Goal: Task Accomplishment & Management: Use online tool/utility

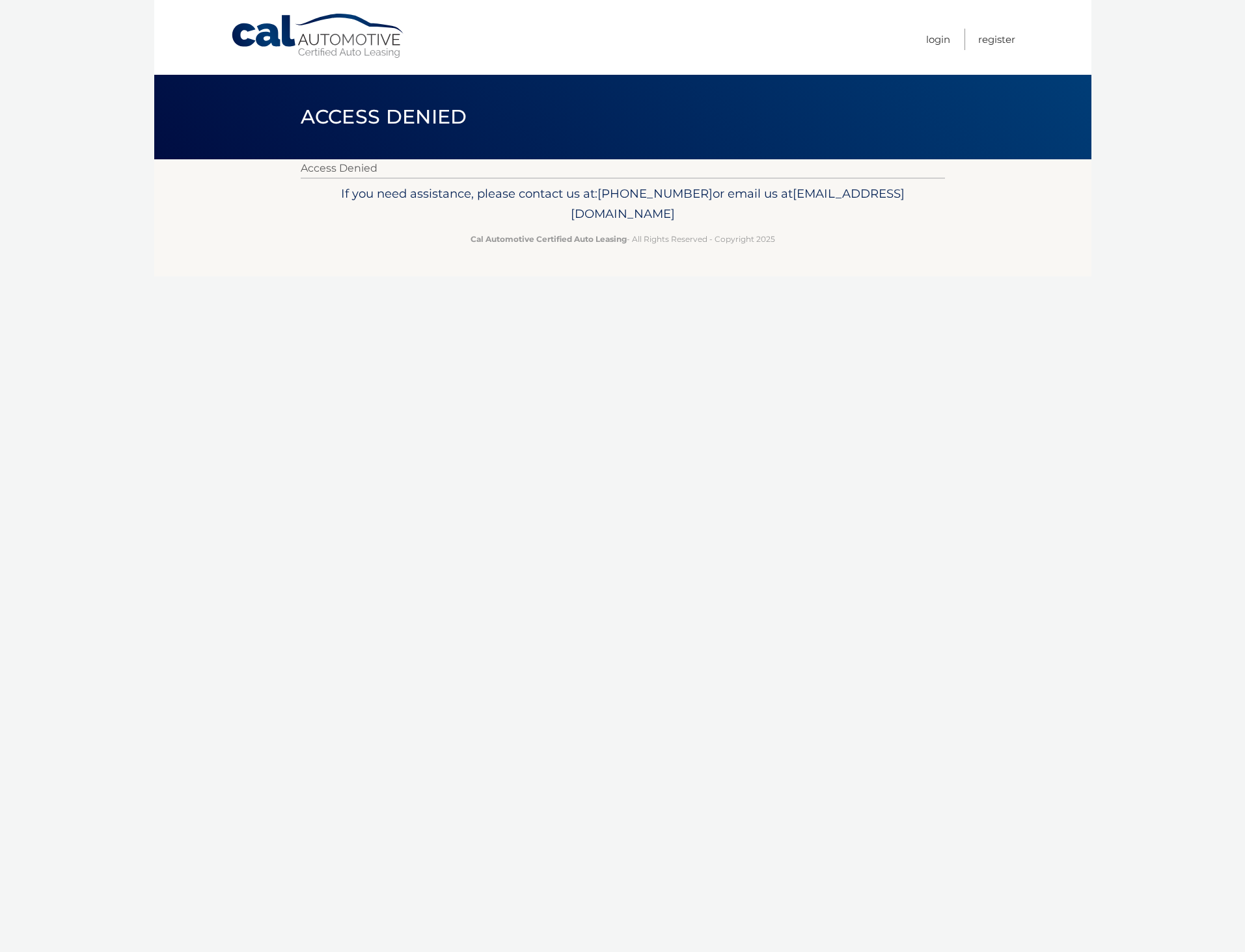
click at [345, 20] on link "Cal Automotive" at bounding box center [318, 36] width 176 height 46
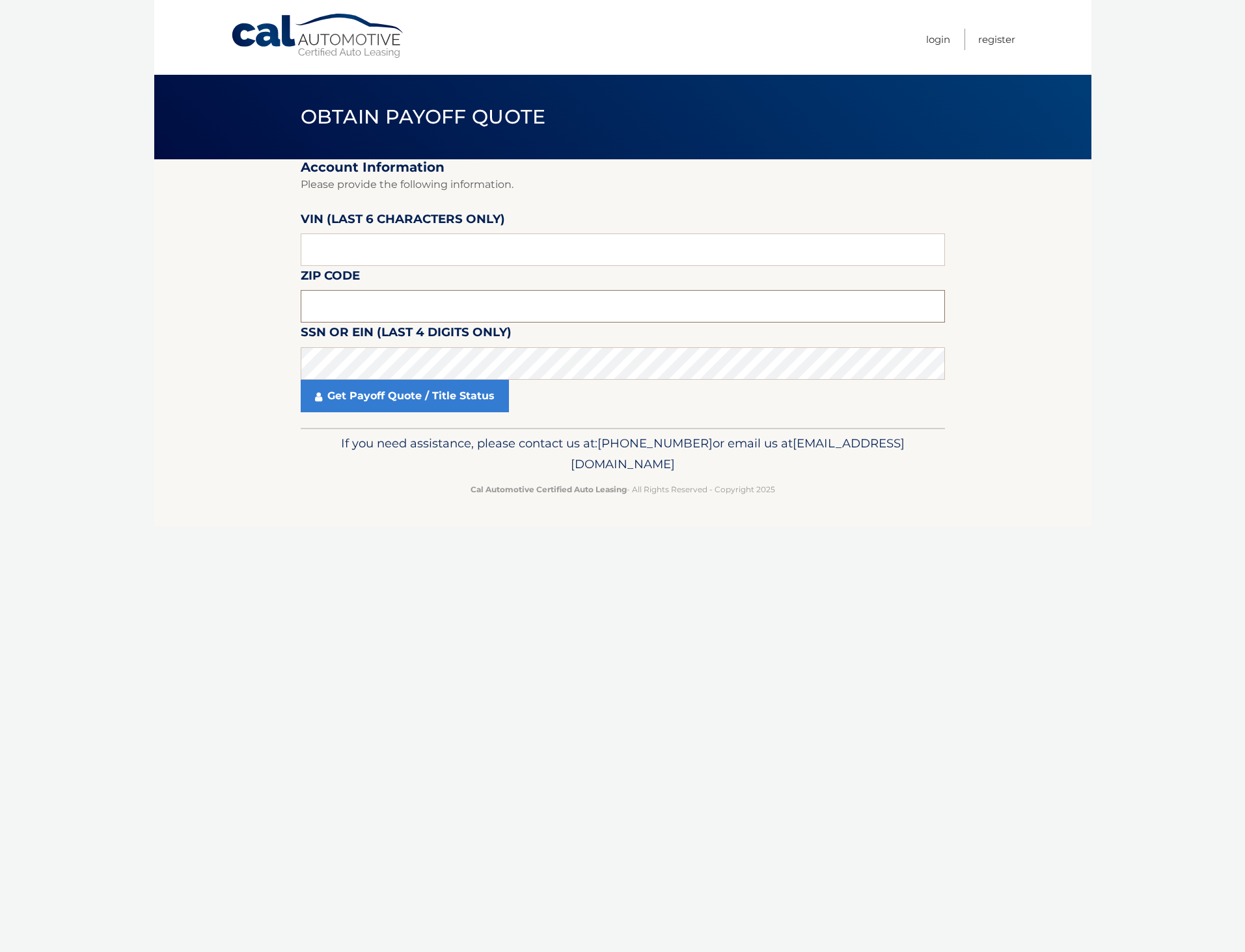
click at [487, 298] on input "text" at bounding box center [622, 307] width 644 height 33
type input "18020"
click at [395, 393] on link "Get Payoff Quote / Title Status" at bounding box center [404, 397] width 209 height 33
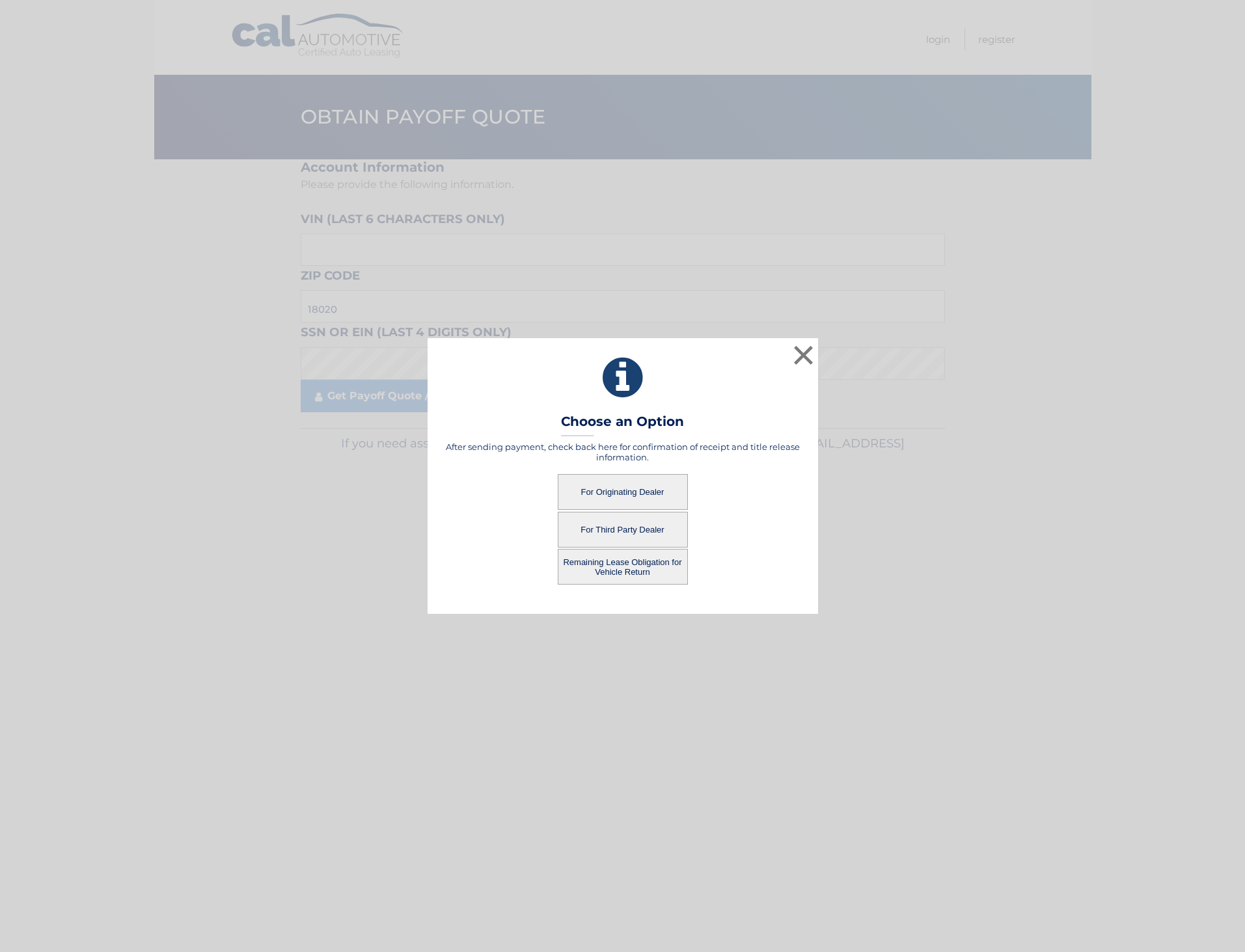
click at [640, 573] on button "Remaining Lease Obligation for Vehicle Return" at bounding box center [622, 567] width 130 height 36
click at [612, 568] on button "Remaining Lease Obligation for Vehicle Return" at bounding box center [622, 567] width 130 height 36
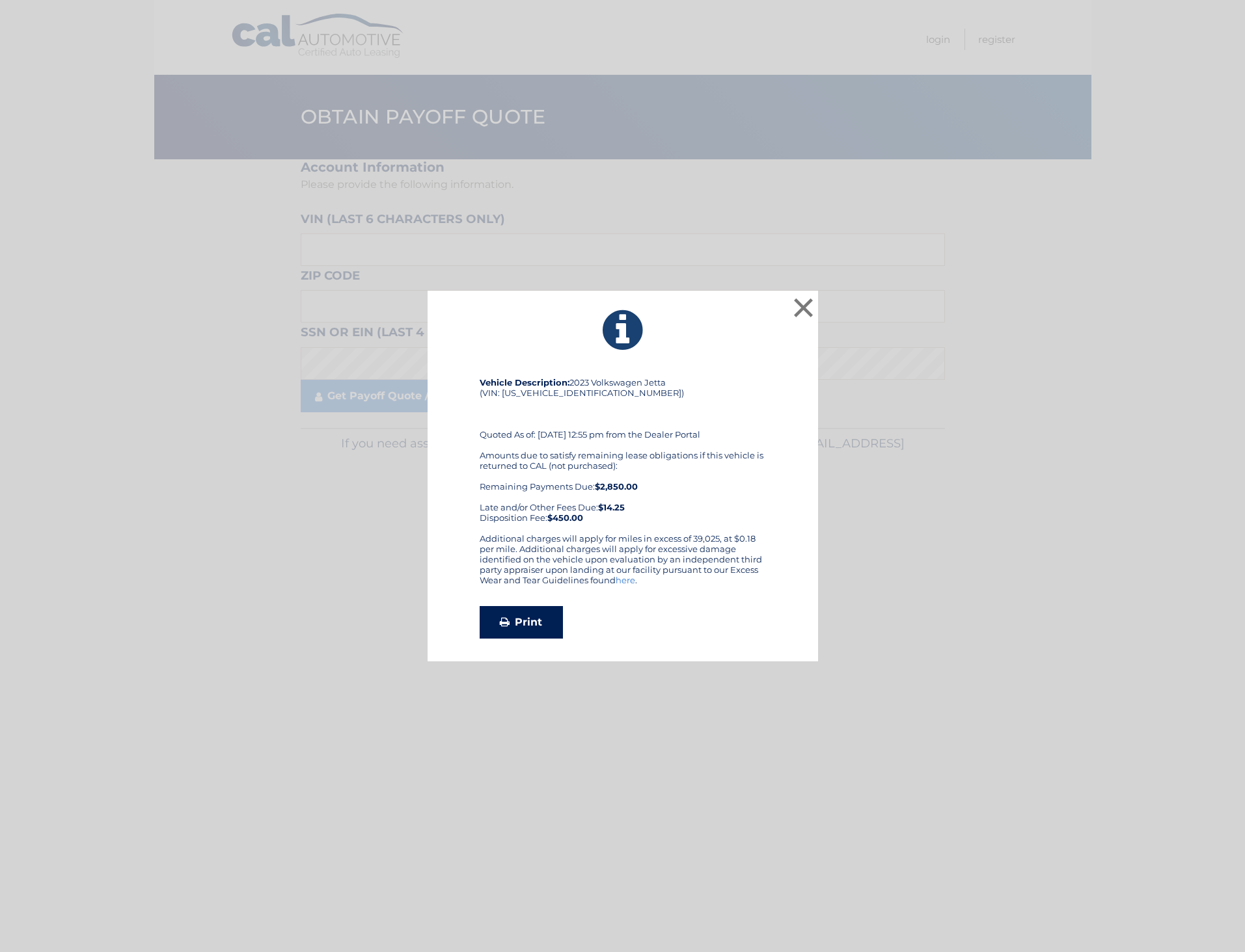
click at [526, 621] on link "Print" at bounding box center [521, 622] width 83 height 33
